Goal: Find specific page/section: Find specific page/section

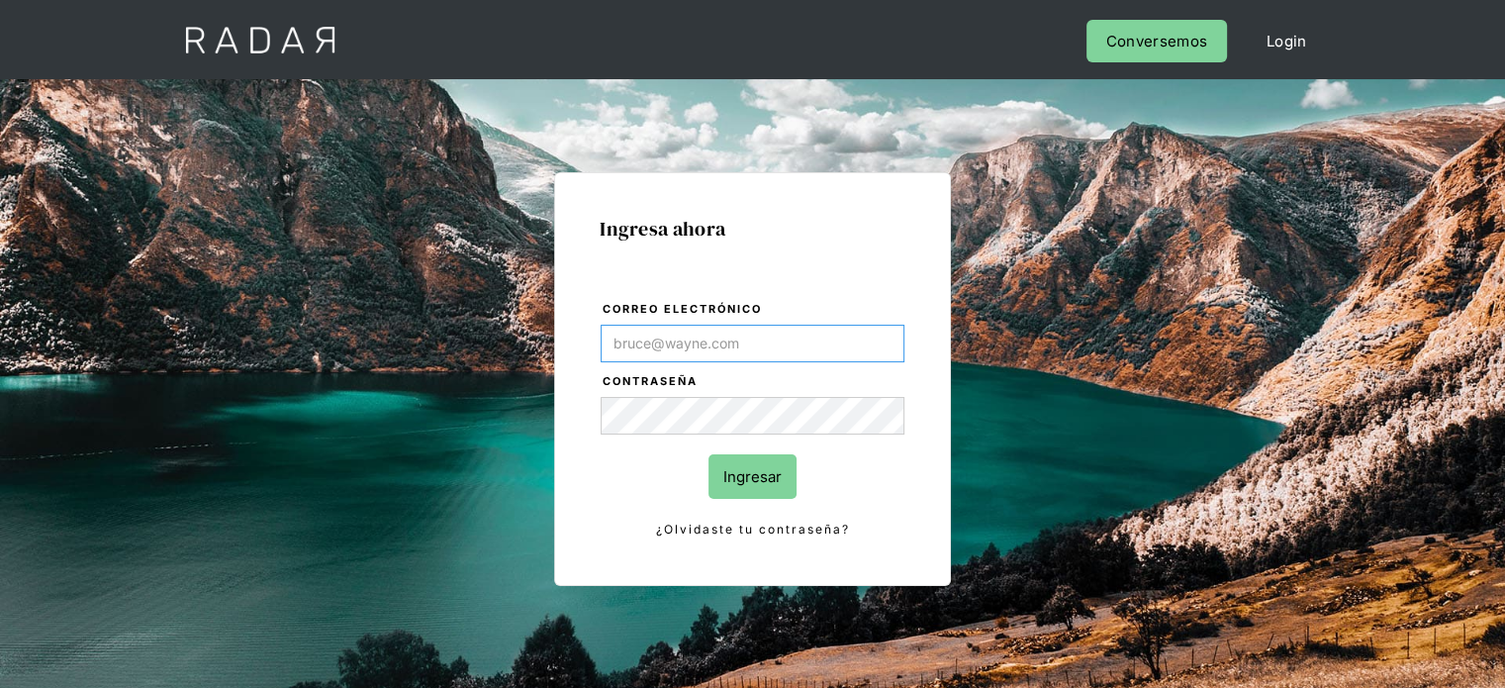
type input "[EMAIL_ADDRESS][PERSON_NAME][DOMAIN_NAME]"
click at [768, 459] on input "Ingresar" at bounding box center [753, 476] width 88 height 45
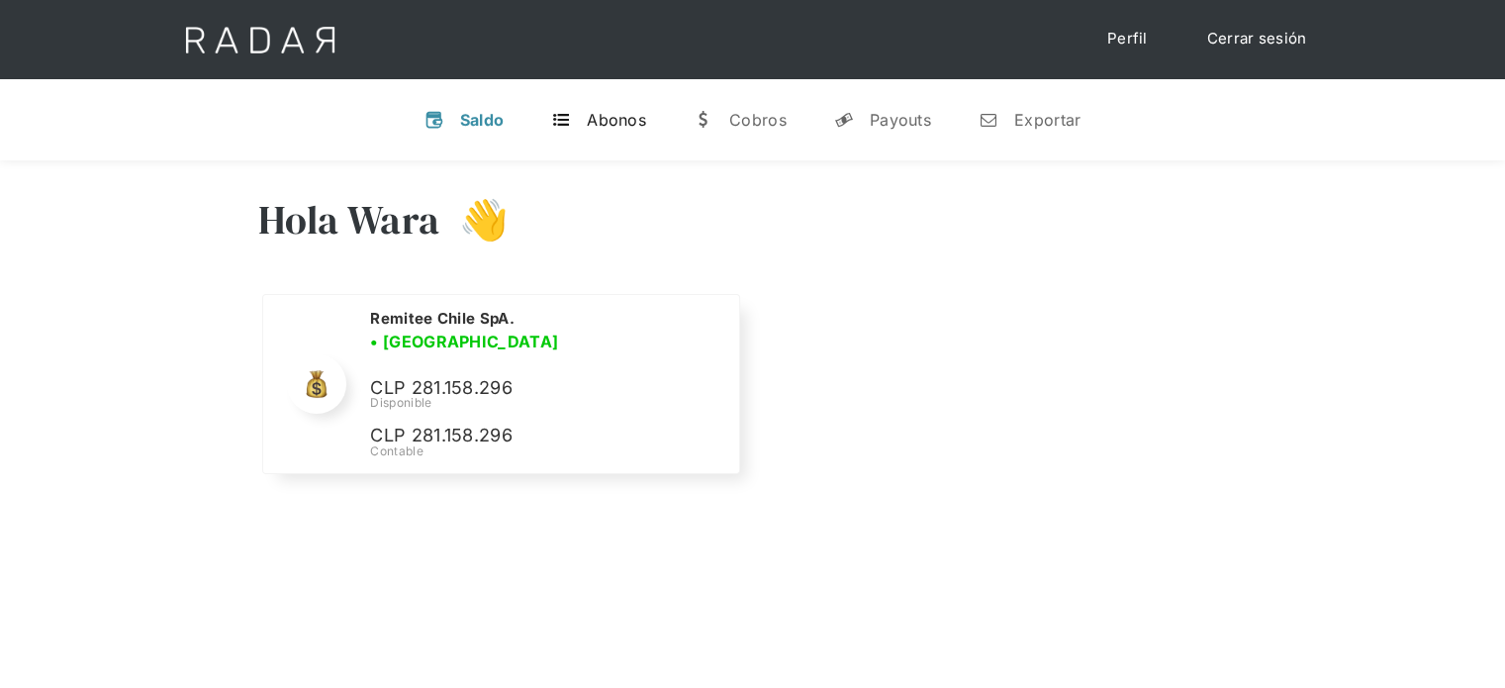
click at [625, 128] on div "Abonos" at bounding box center [616, 120] width 59 height 20
